Goal: Navigation & Orientation: Find specific page/section

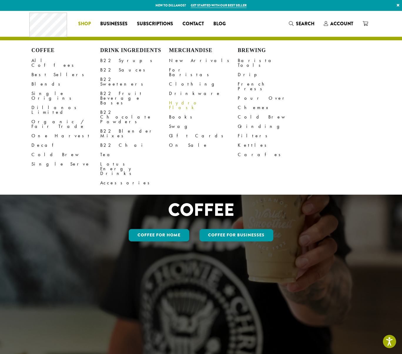
click at [185, 98] on link "Hydro Flask" at bounding box center [203, 105] width 69 height 14
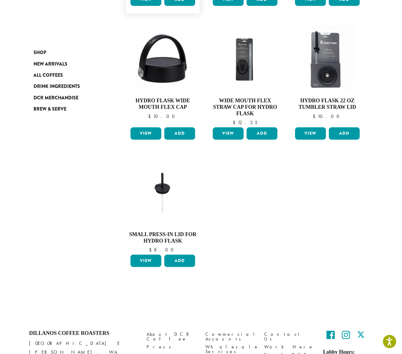
scroll to position [246, 0]
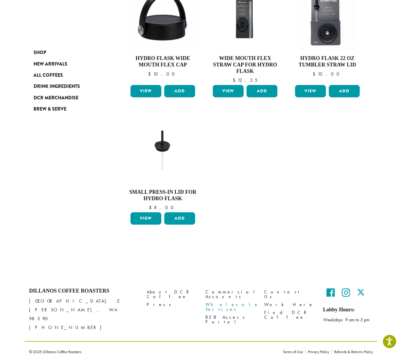
click at [231, 300] on link "Wholesale Services" at bounding box center [230, 306] width 50 height 13
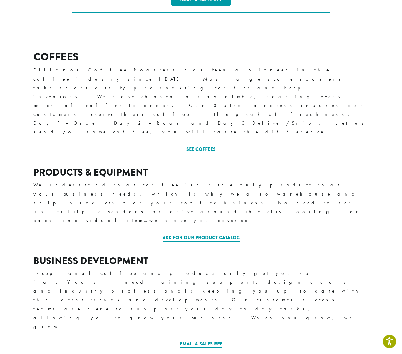
scroll to position [196, 0]
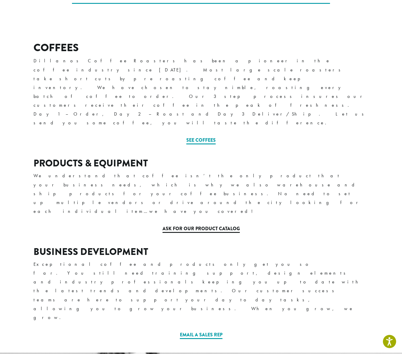
click at [201, 225] on link "Ask for our Product Catalog" at bounding box center [200, 229] width 77 height 8
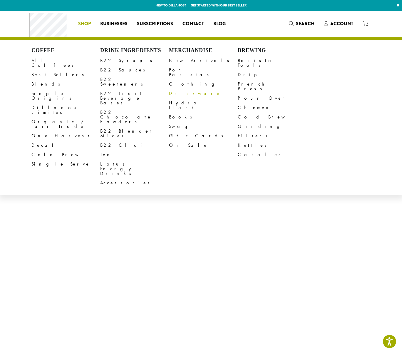
click at [184, 90] on link "Drinkware" at bounding box center [203, 93] width 69 height 9
